Goal: Information Seeking & Learning: Learn about a topic

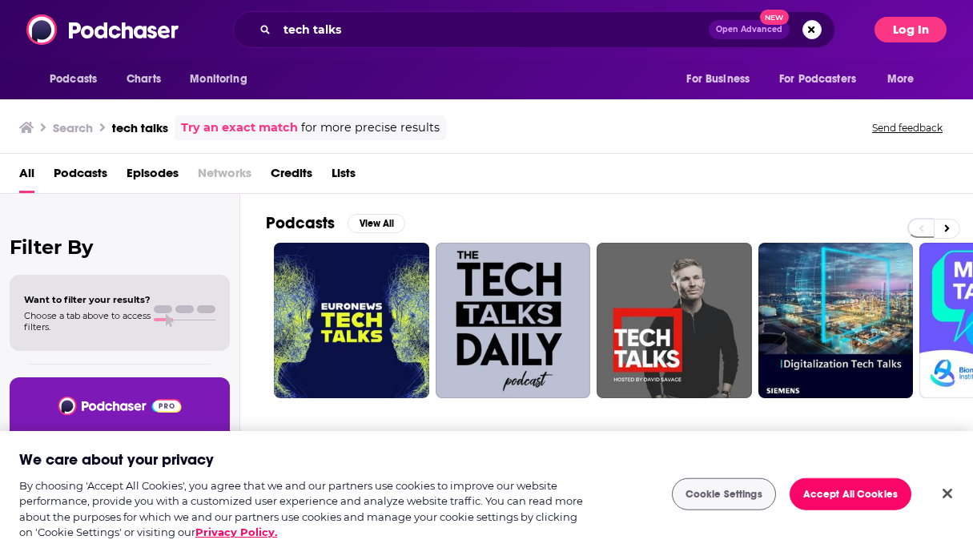
click at [923, 28] on button "Log In" at bounding box center [911, 30] width 72 height 26
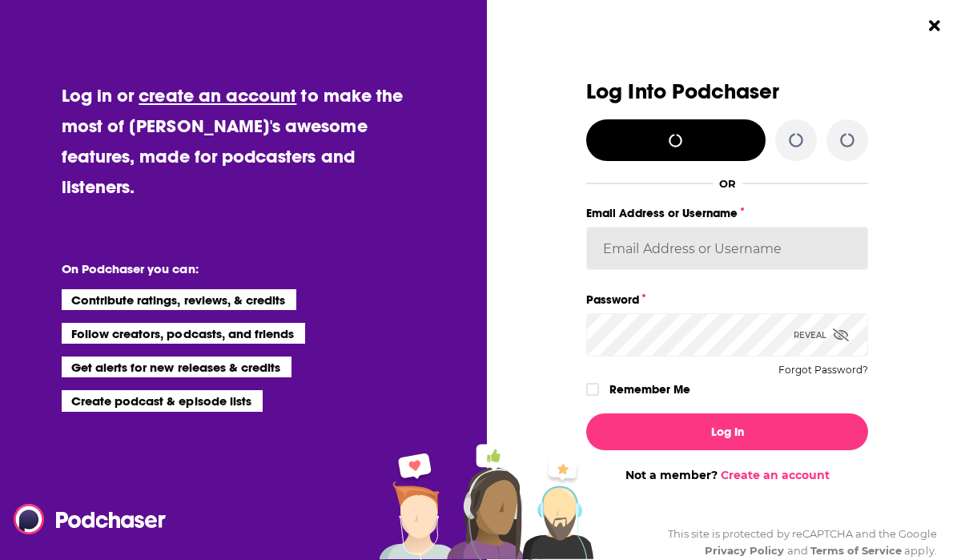
type input "[EMAIL_ADDRESS][DOMAIN_NAME]"
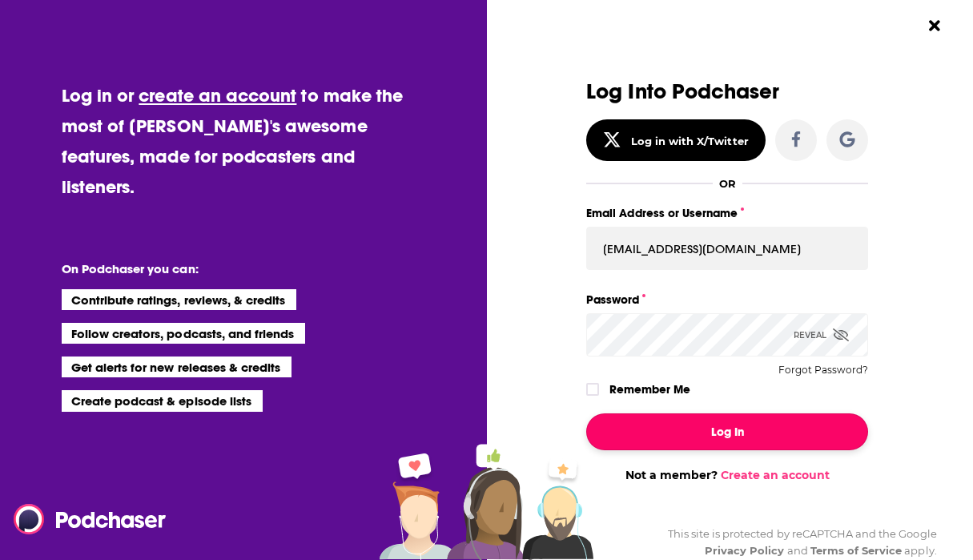
click at [689, 434] on button "Log In" at bounding box center [727, 431] width 282 height 37
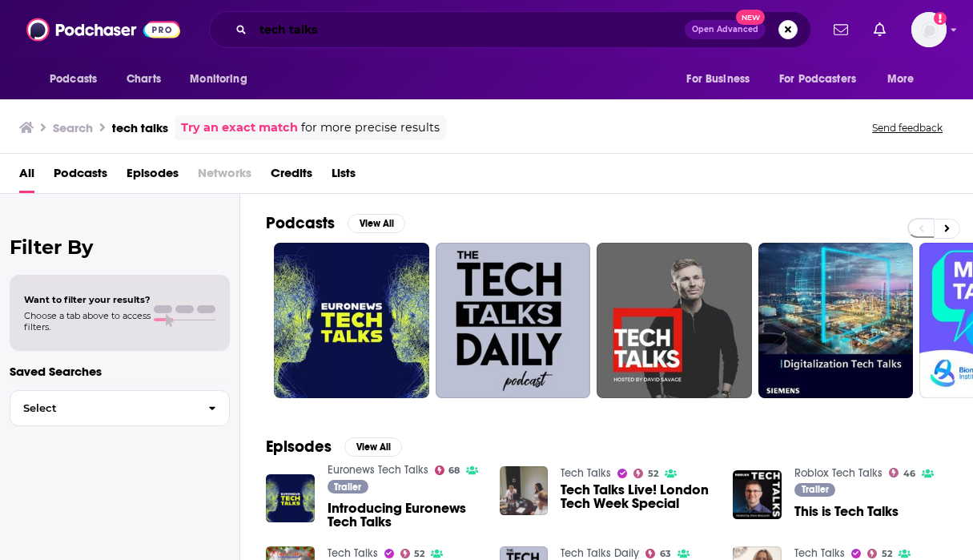
click at [444, 20] on input "tech talks" at bounding box center [469, 30] width 432 height 26
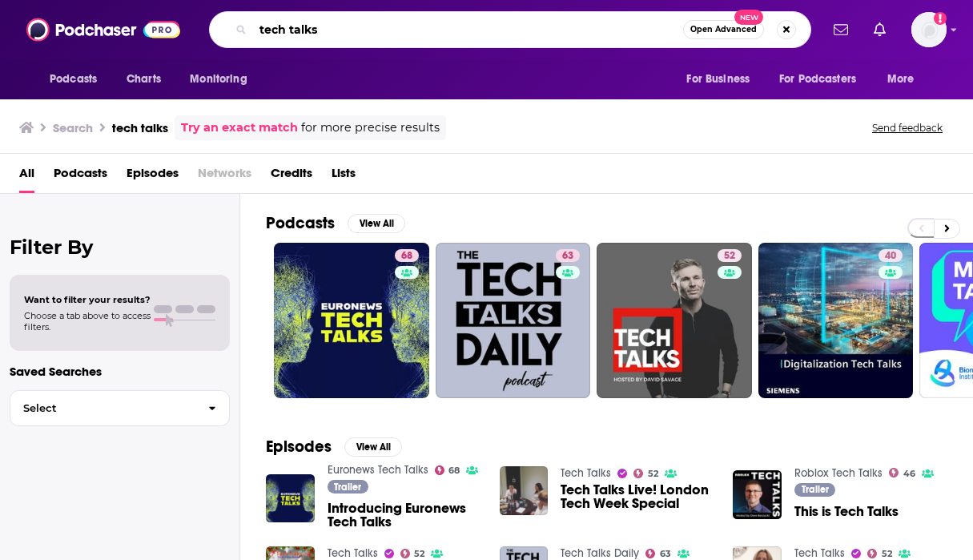
click at [444, 20] on input "tech talks" at bounding box center [468, 30] width 430 height 26
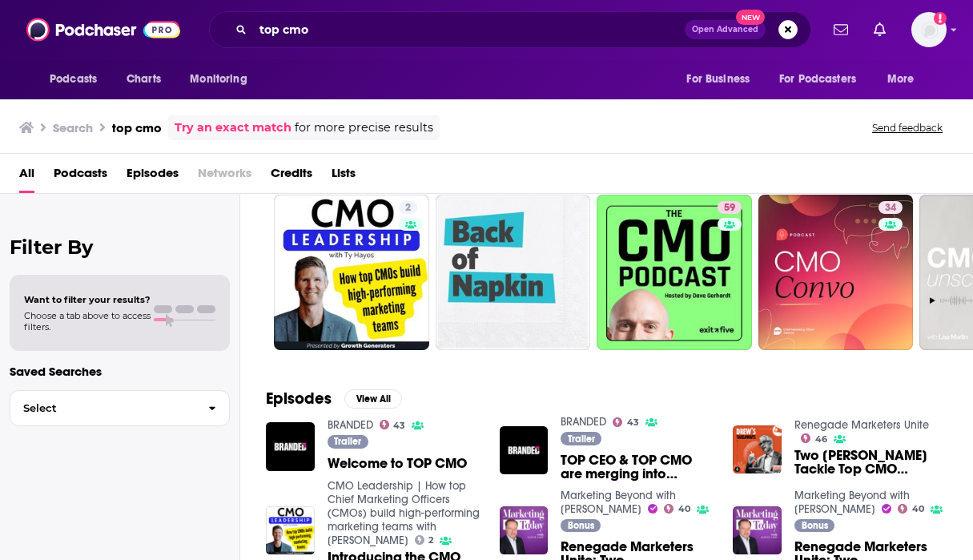
scroll to position [92, 0]
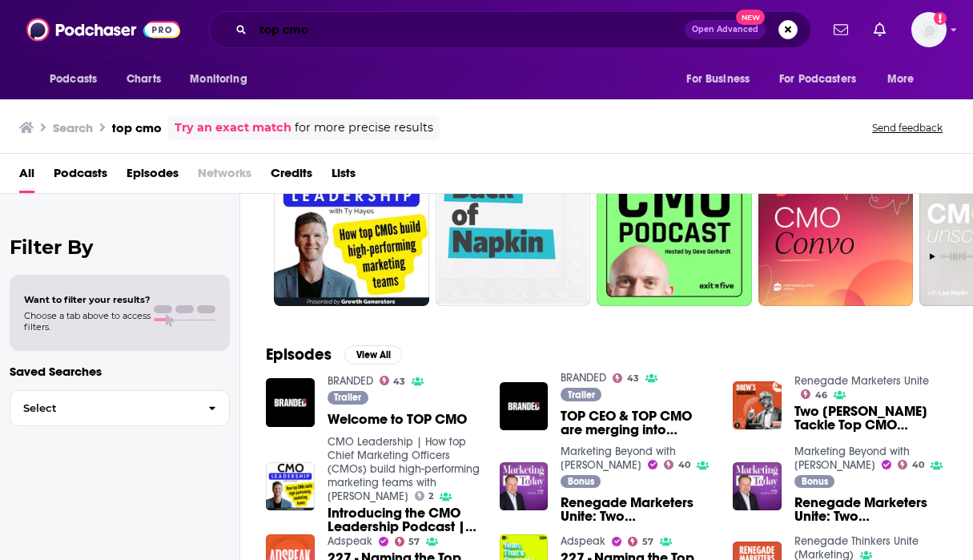
click at [393, 39] on input "top cmo" at bounding box center [469, 30] width 432 height 26
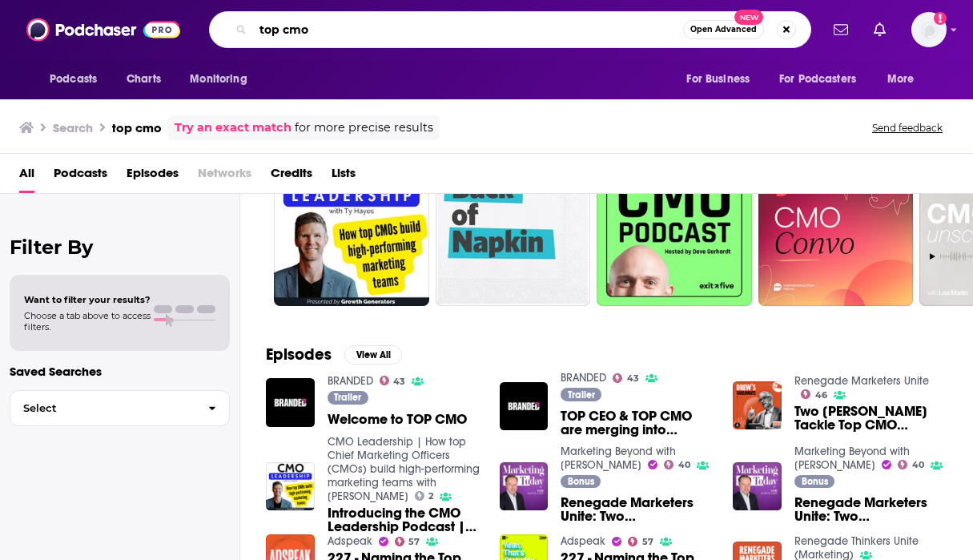
click at [393, 39] on input "top cmo" at bounding box center [468, 30] width 430 height 26
type input "branded"
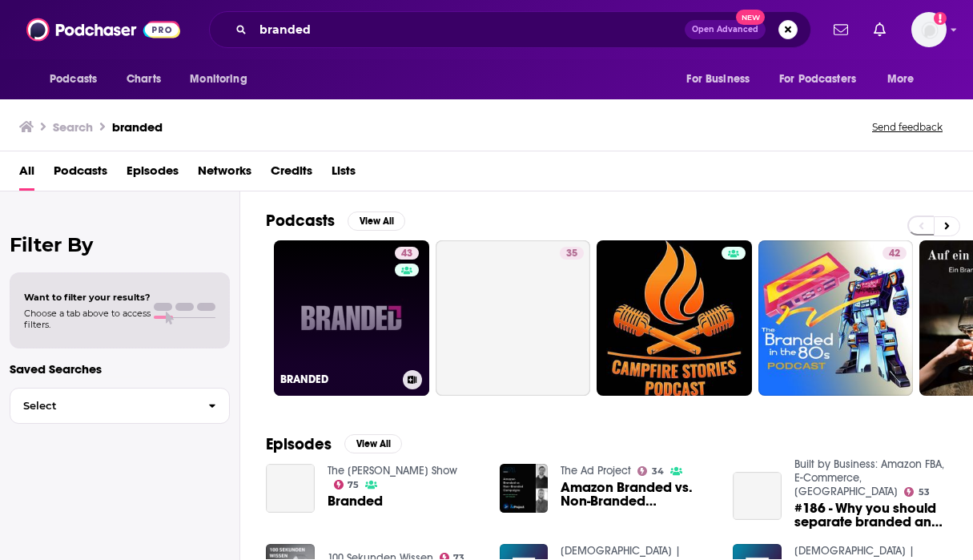
click at [335, 316] on link "43 BRANDED" at bounding box center [351, 317] width 155 height 155
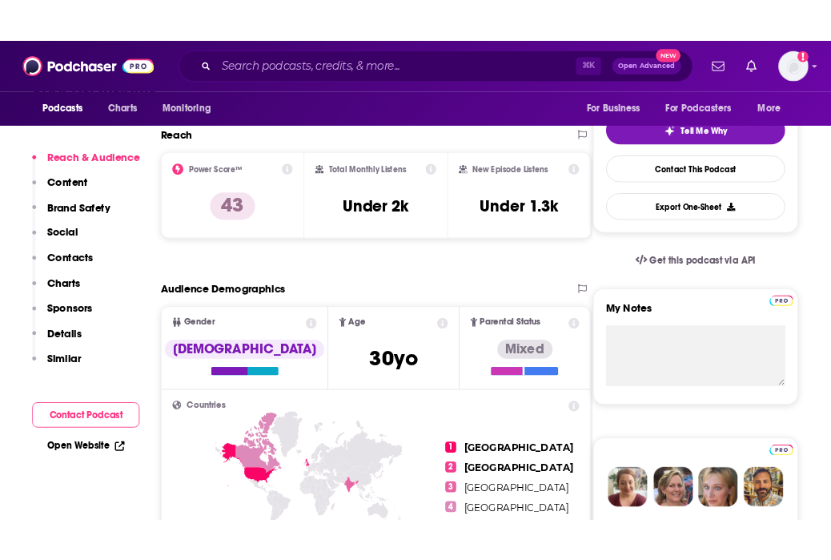
scroll to position [355, 0]
